Goal: Find specific page/section: Find specific page/section

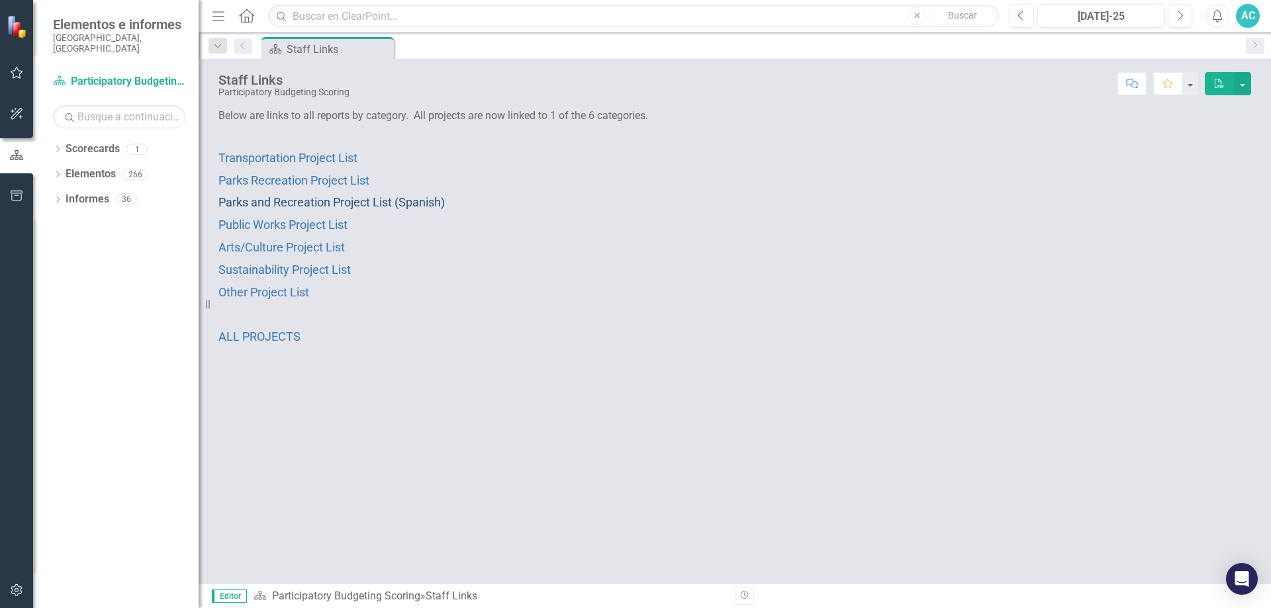
click at [377, 202] on span "Parks and Recreation Project List (Spanish)" at bounding box center [332, 202] width 226 height 14
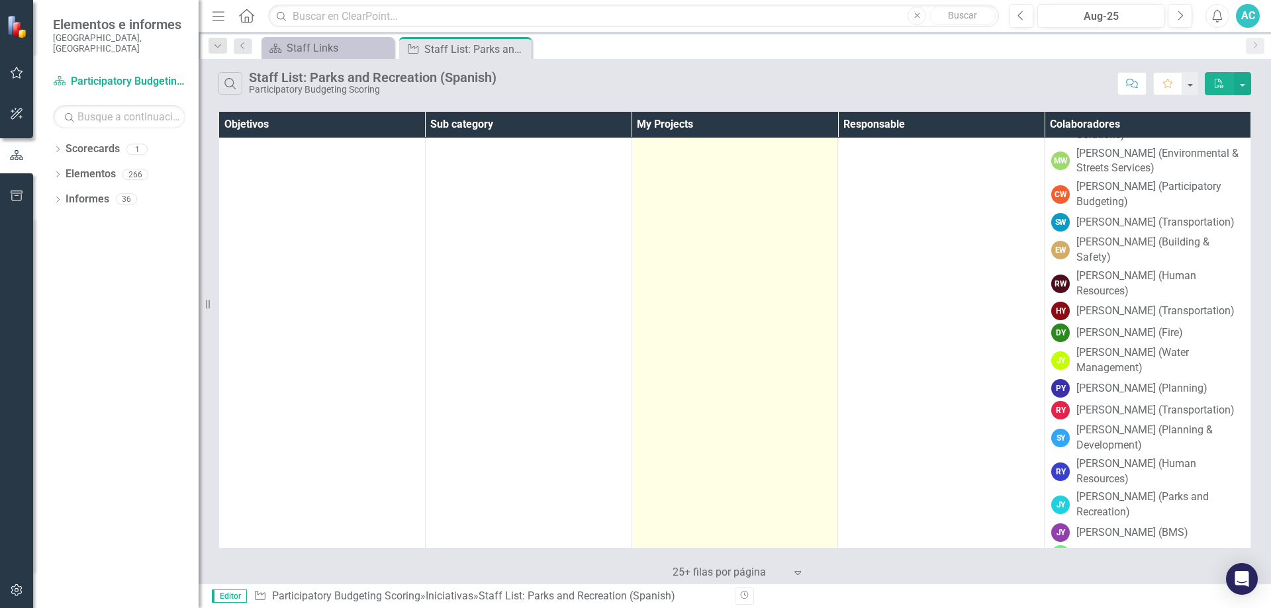
scroll to position [15918, 0]
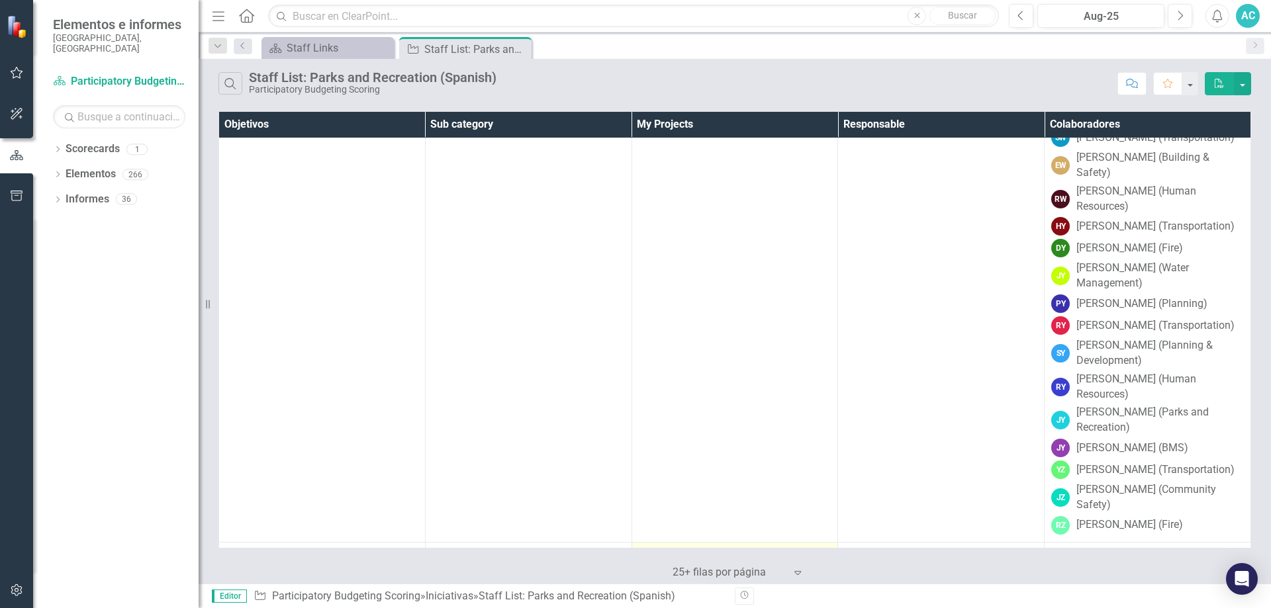
click at [643, 547] on link "B003" at bounding box center [735, 553] width 193 height 12
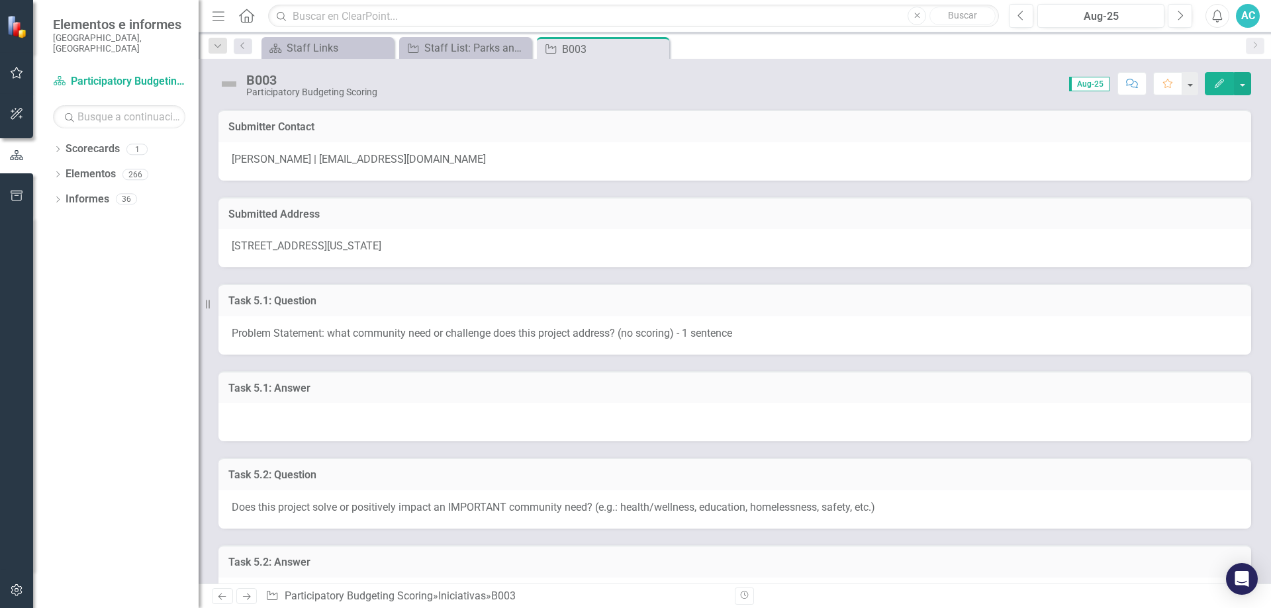
scroll to position [79, 0]
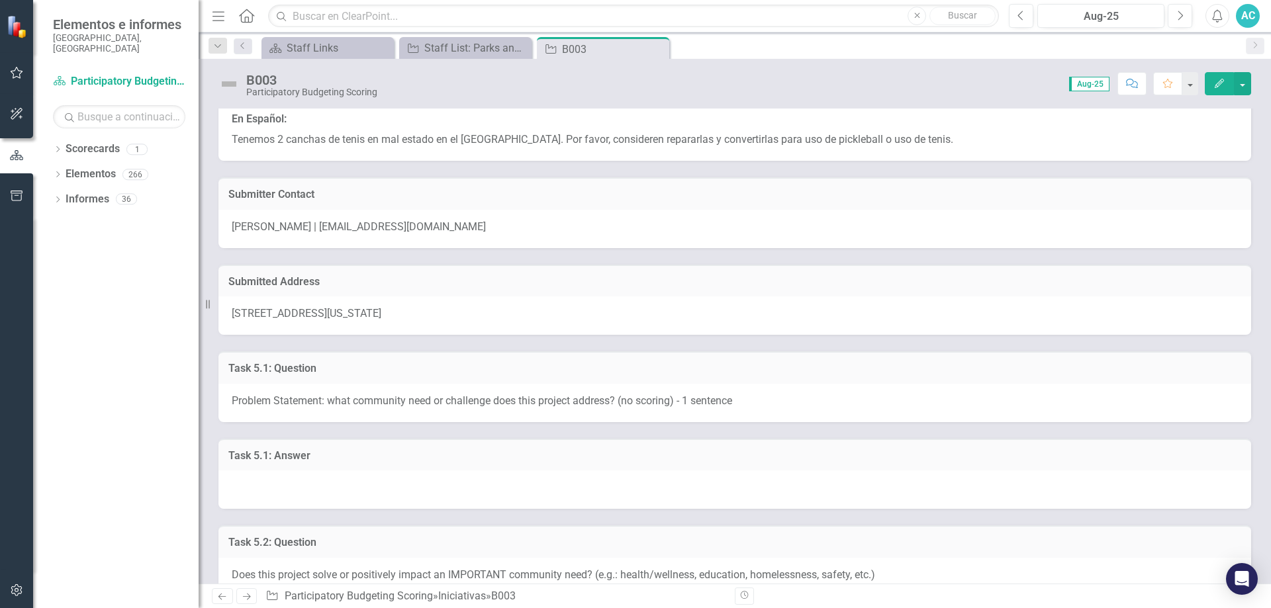
click at [279, 308] on span "[STREET_ADDRESS][US_STATE]" at bounding box center [307, 313] width 150 height 13
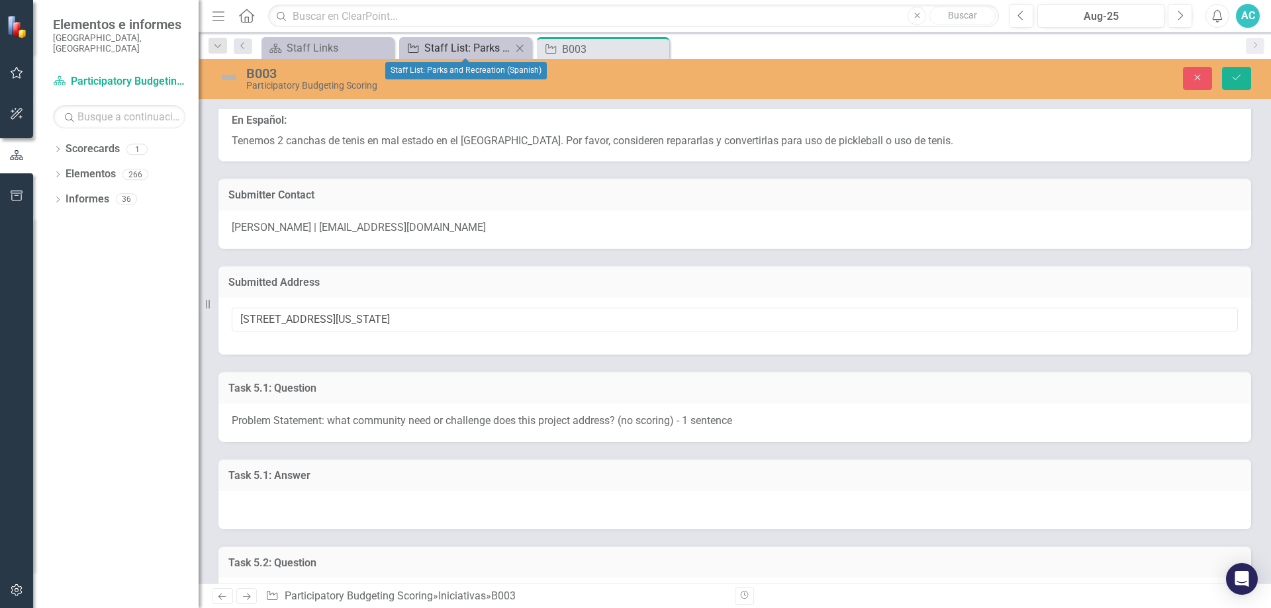
click at [483, 46] on div "Staff List: Parks and Recreation (Spanish)" at bounding box center [467, 48] width 87 height 17
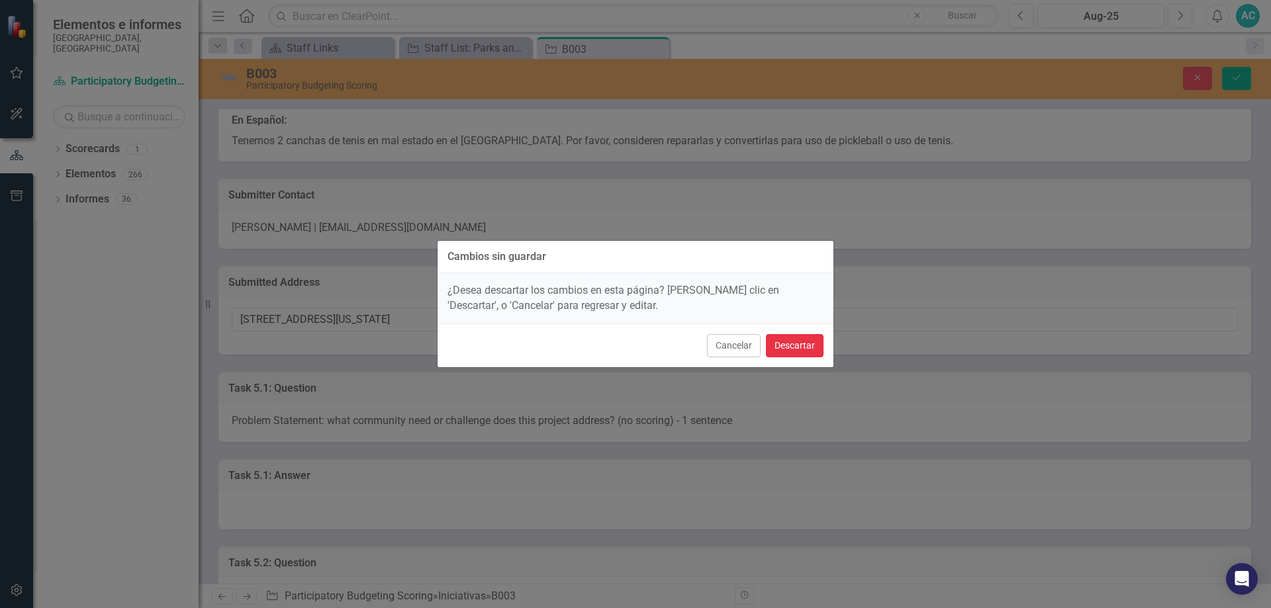
click at [804, 342] on button "Descartar" at bounding box center [795, 345] width 58 height 23
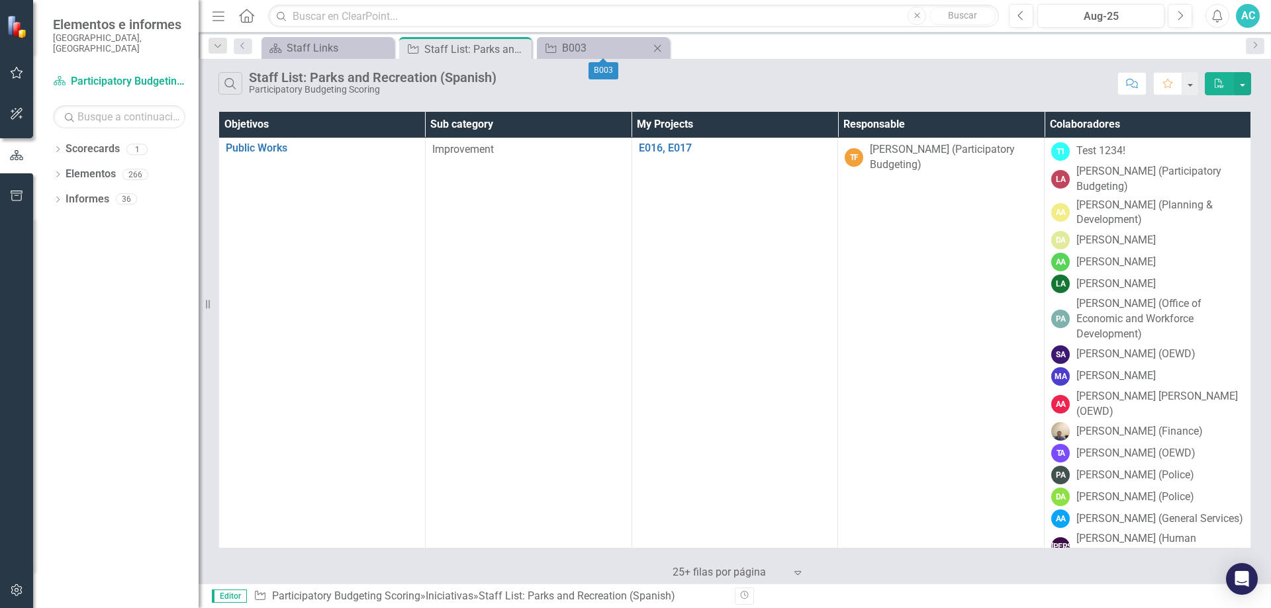
click at [656, 46] on icon at bounding box center [657, 47] width 7 height 7
click at [656, 46] on div "Scorecard Staff Links Cerrar Iniciativa Staff List: Parks and Recreation (Spani…" at bounding box center [749, 47] width 981 height 21
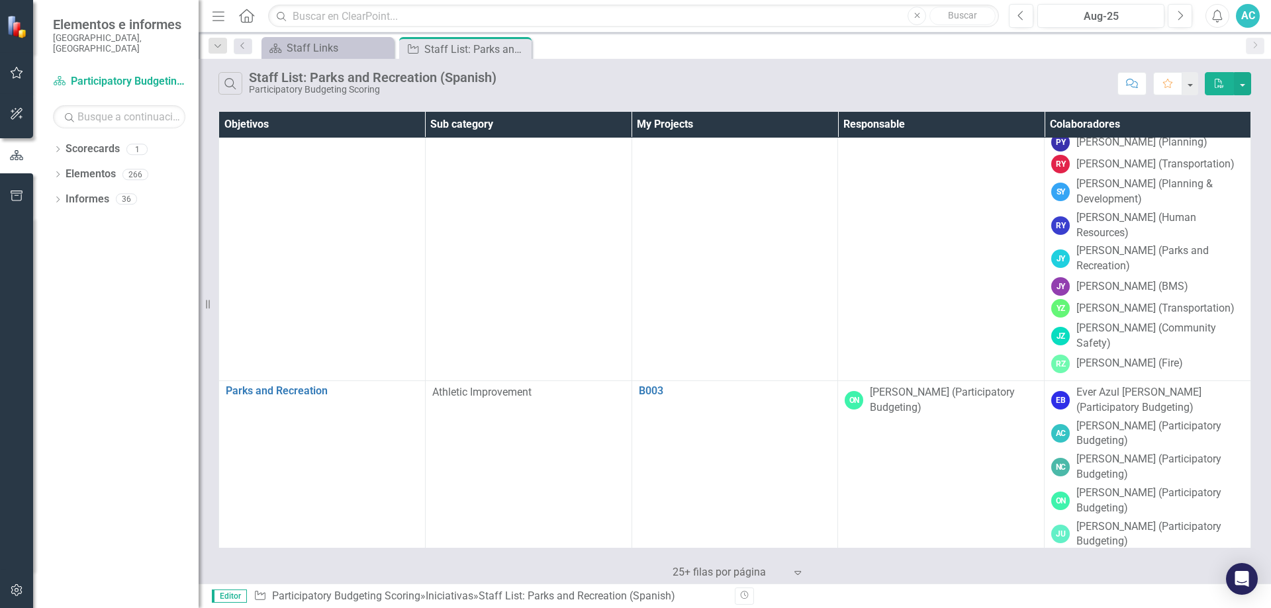
scroll to position [16106, 0]
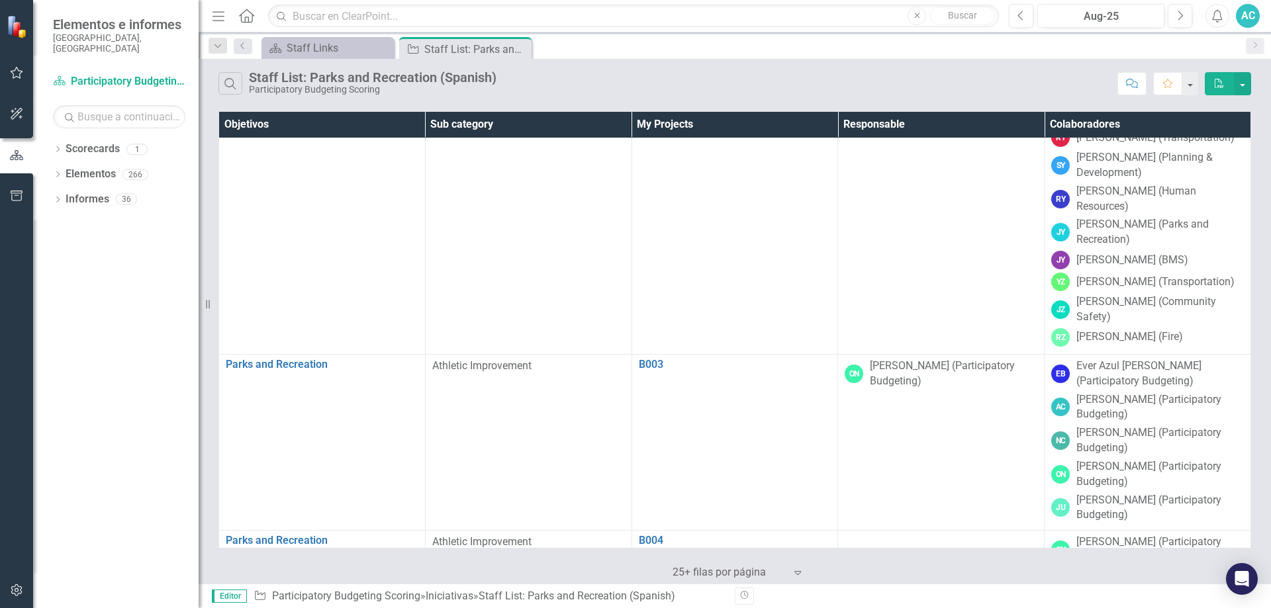
click at [690, 577] on link "B007, B008, B009" at bounding box center [735, 583] width 193 height 12
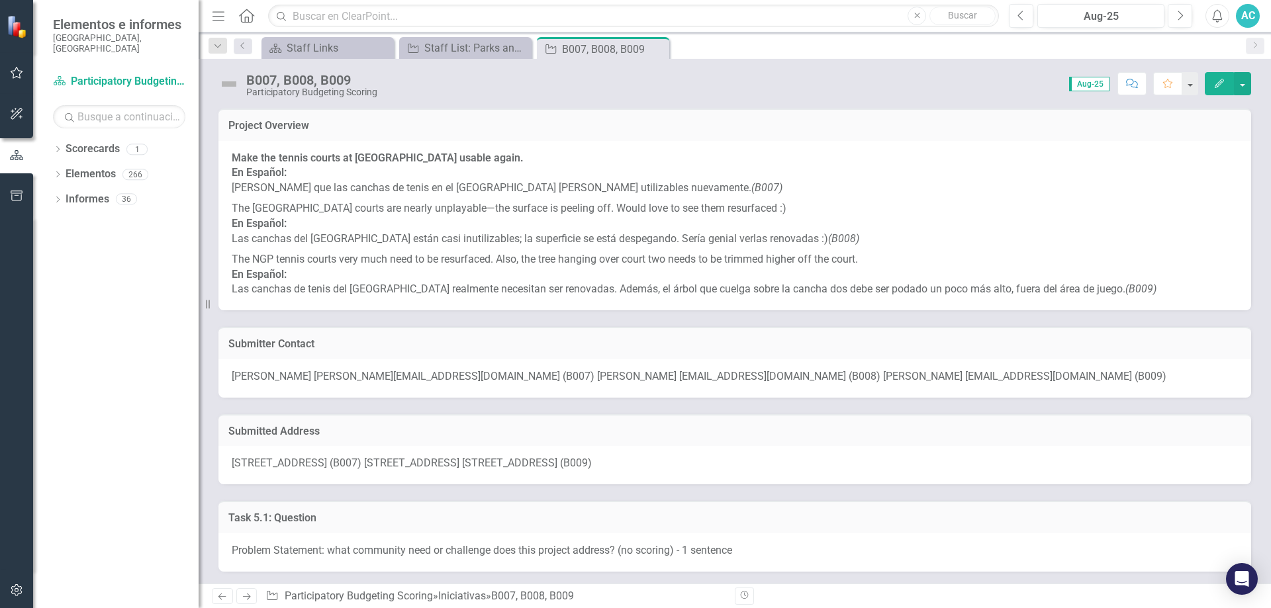
scroll to position [159, 0]
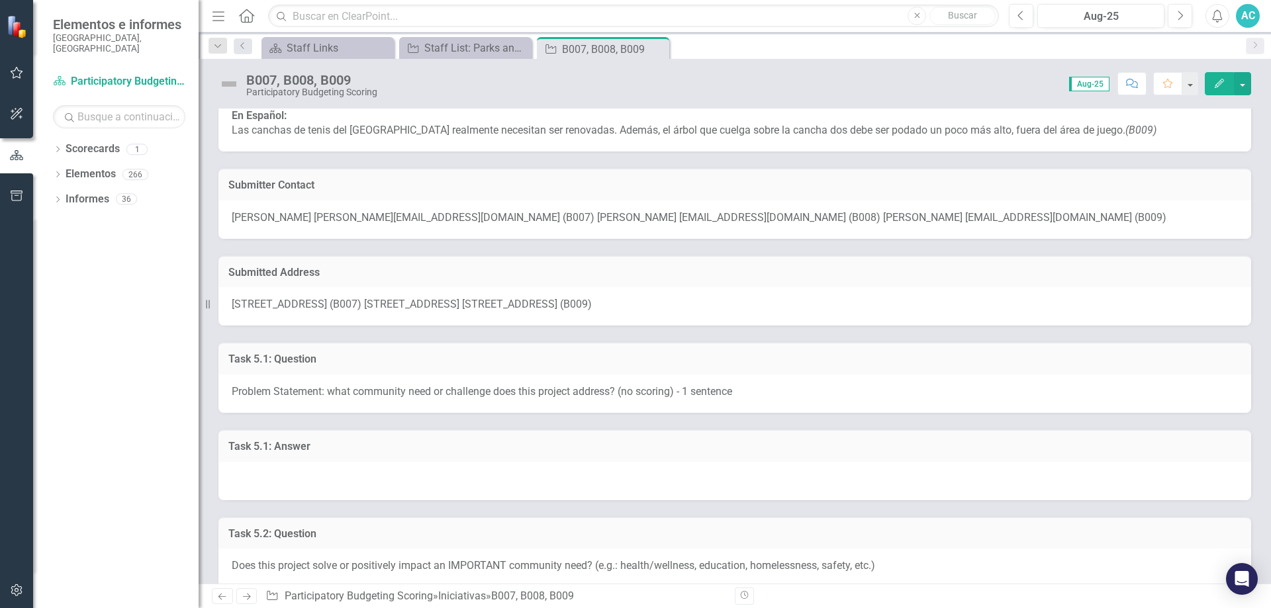
click at [344, 306] on span "[STREET_ADDRESS] (B007) [STREET_ADDRESS] [STREET_ADDRESS] (B009)" at bounding box center [412, 304] width 360 height 13
click at [491, 305] on span "[STREET_ADDRESS] (B007) [STREET_ADDRESS] [STREET_ADDRESS] (B009)" at bounding box center [412, 304] width 360 height 13
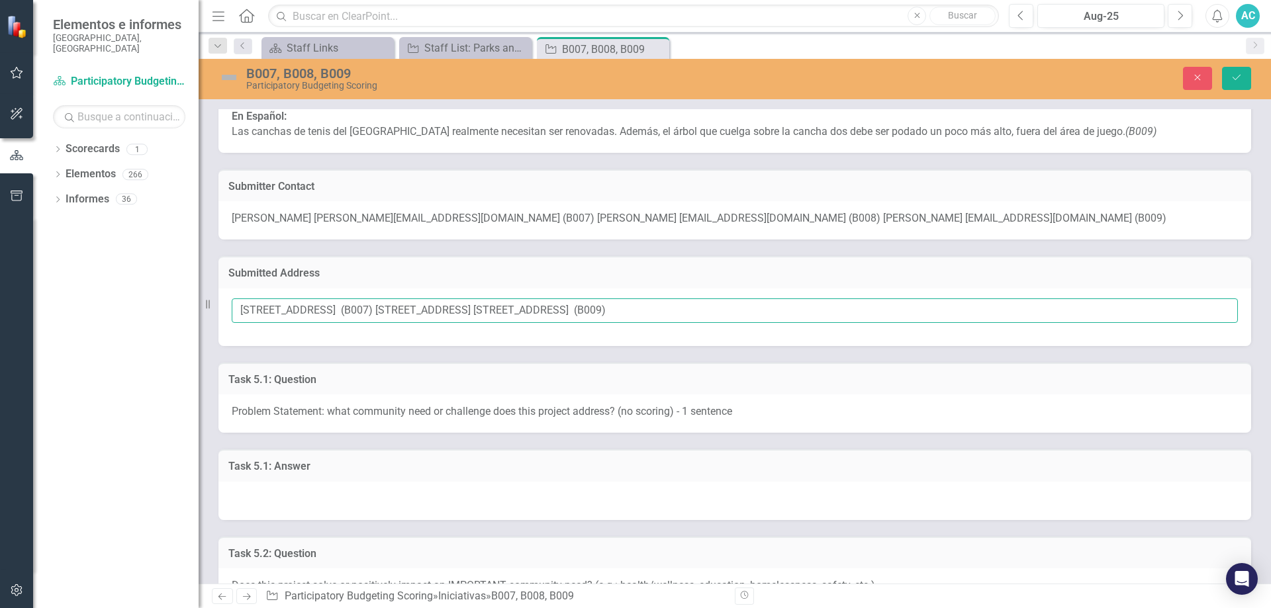
click at [242, 311] on input "[STREET_ADDRESS] (B007) [STREET_ADDRESS] [STREET_ADDRESS] (B009)" at bounding box center [735, 311] width 1006 height 24
drag, startPoint x: 242, startPoint y: 311, endPoint x: 319, endPoint y: 310, distance: 76.8
click at [319, 310] on input "[STREET_ADDRESS] (B007) [STREET_ADDRESS] [STREET_ADDRESS] (B009)" at bounding box center [735, 311] width 1006 height 24
drag, startPoint x: 322, startPoint y: 313, endPoint x: 238, endPoint y: 311, distance: 84.1
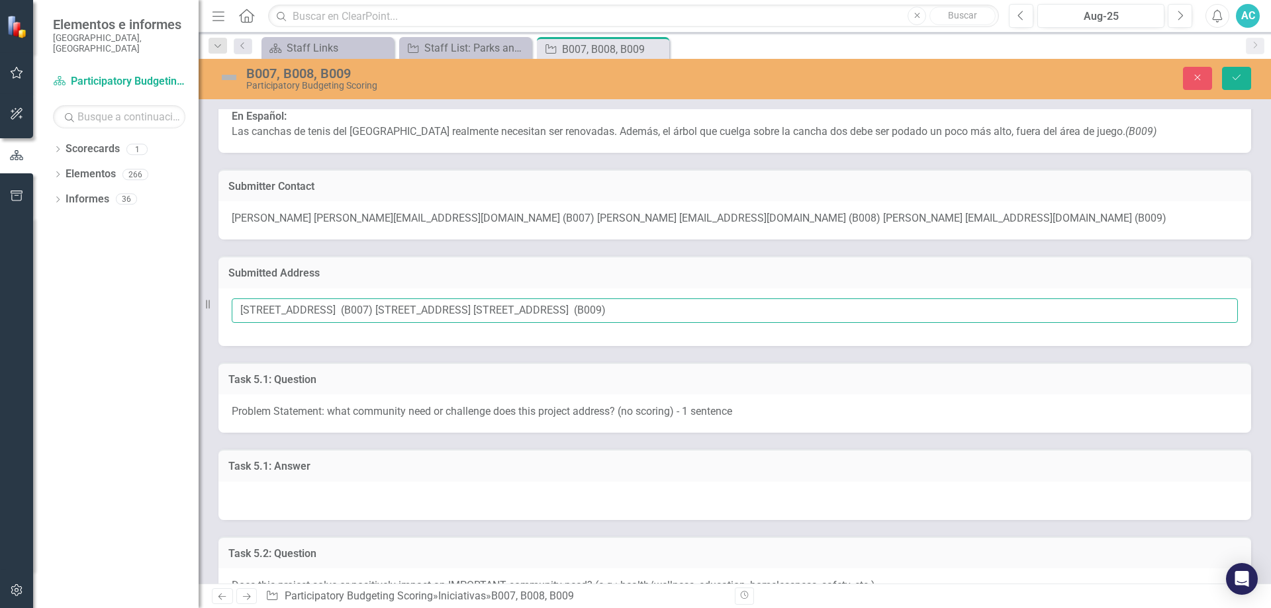
click at [238, 311] on input "[STREET_ADDRESS] (B007) [STREET_ADDRESS] [STREET_ADDRESS] (B009)" at bounding box center [735, 311] width 1006 height 24
